Goal: Check status: Check status

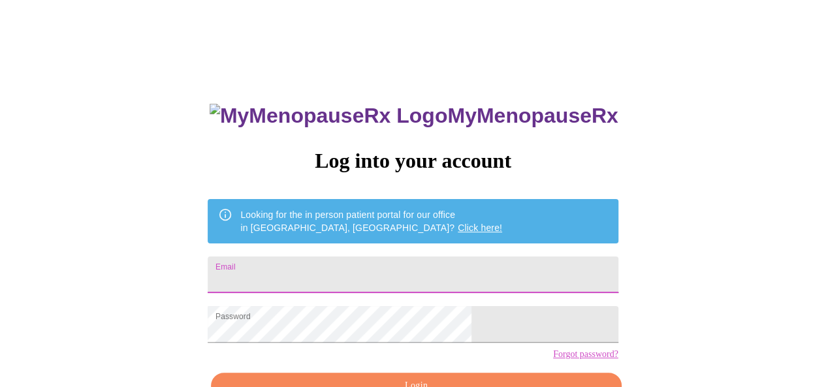
click at [440, 274] on input "Email" at bounding box center [413, 275] width 410 height 37
type input "[EMAIL_ADDRESS][DOMAIN_NAME]"
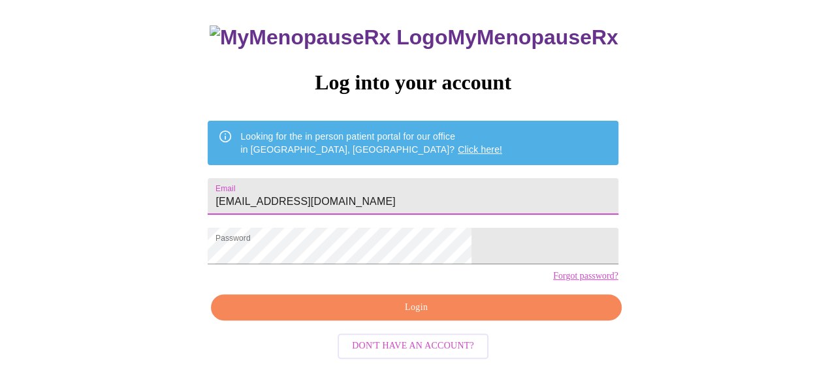
click at [480, 316] on span "Login" at bounding box center [416, 308] width 380 height 16
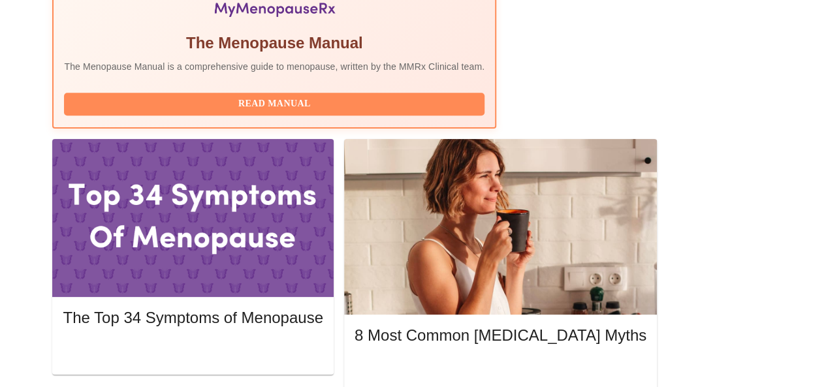
scroll to position [513, 0]
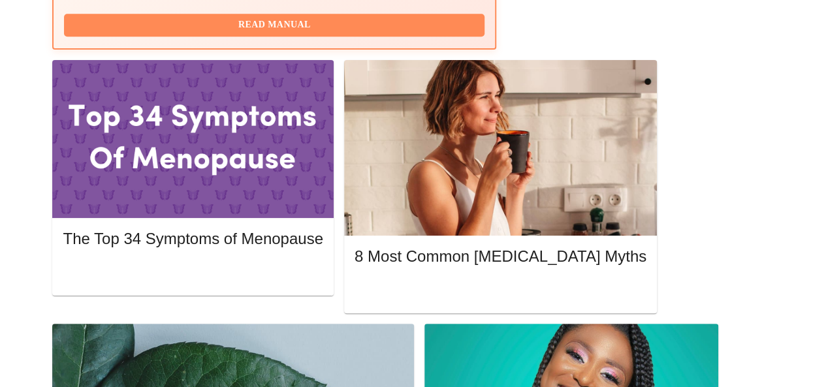
scroll to position [622, 0]
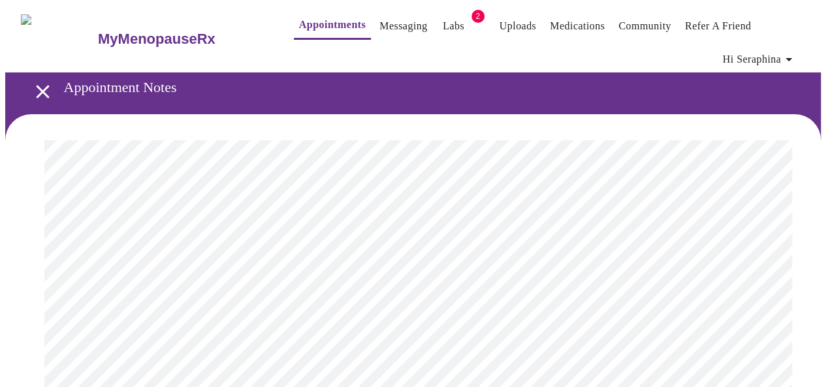
click at [33, 87] on icon "open drawer" at bounding box center [42, 91] width 23 height 23
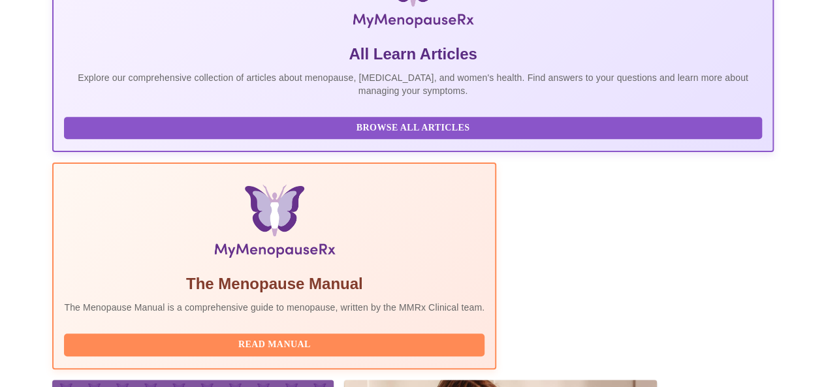
scroll to position [653, 0]
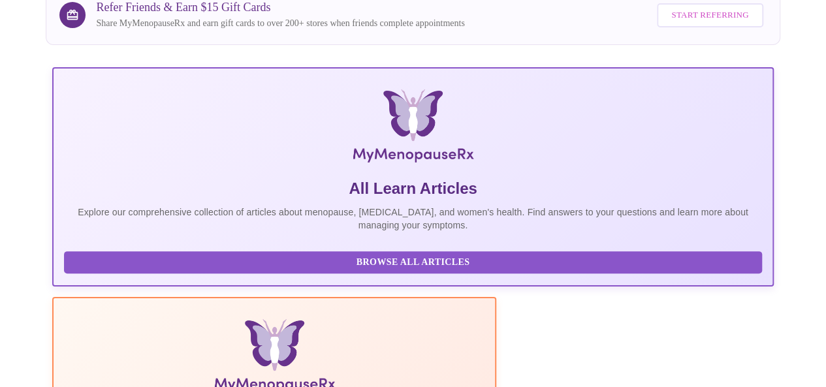
scroll to position [0, 0]
